Goal: Entertainment & Leisure: Consume media (video, audio)

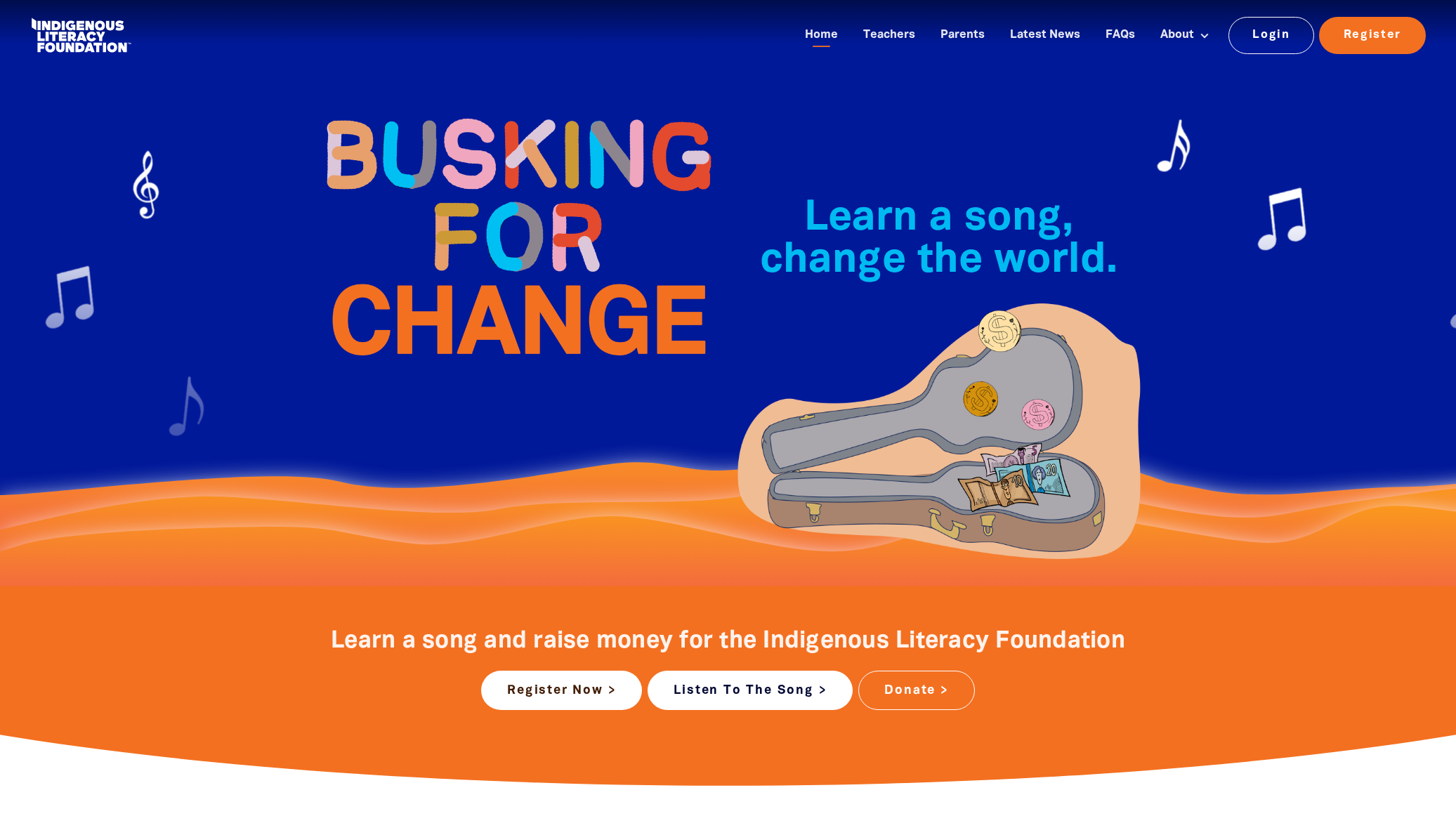
click at [761, 693] on link "Listen To The Song >" at bounding box center [750, 689] width 205 height 39
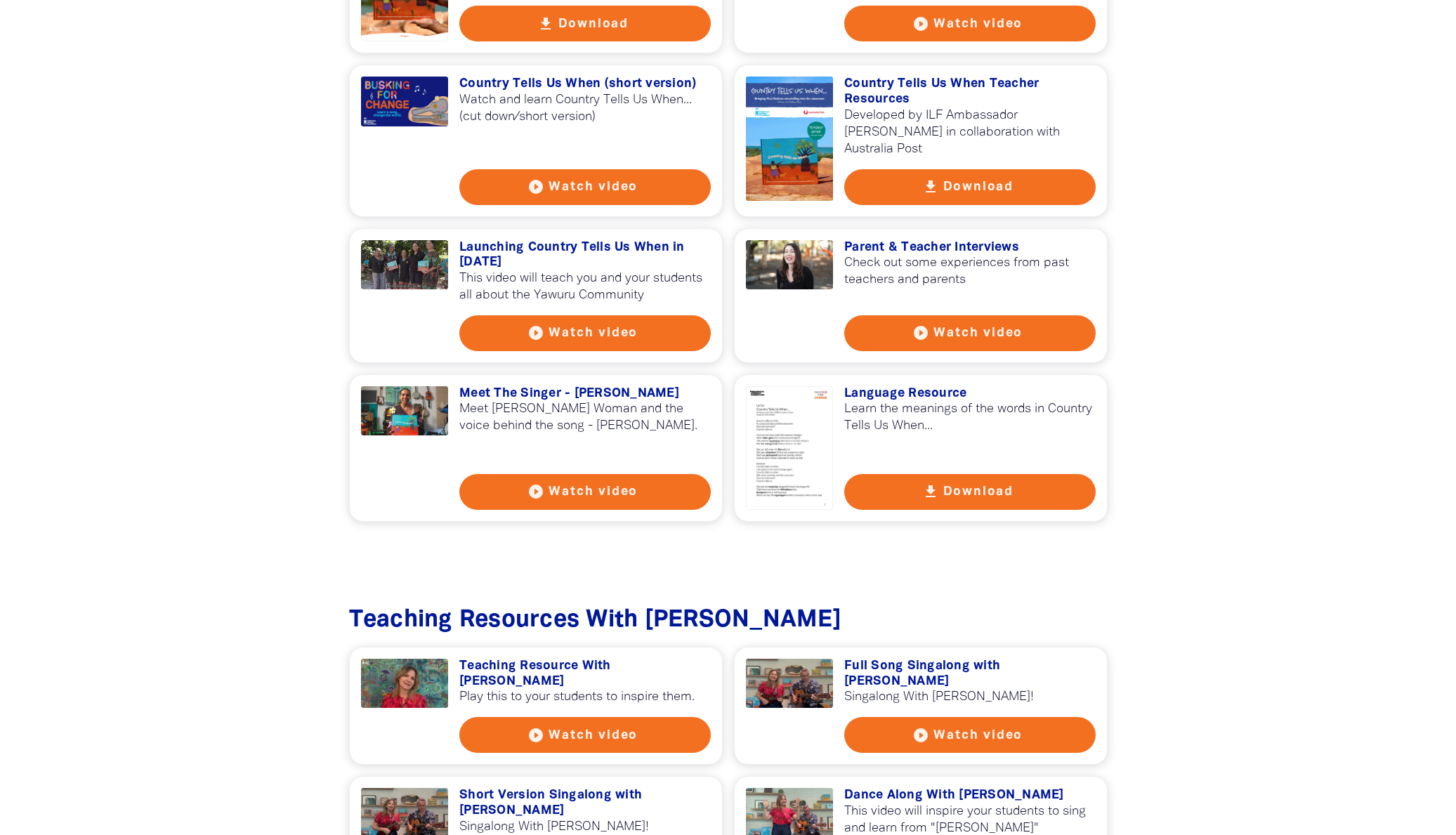
scroll to position [1194, 0]
